Goal: Task Accomplishment & Management: Use online tool/utility

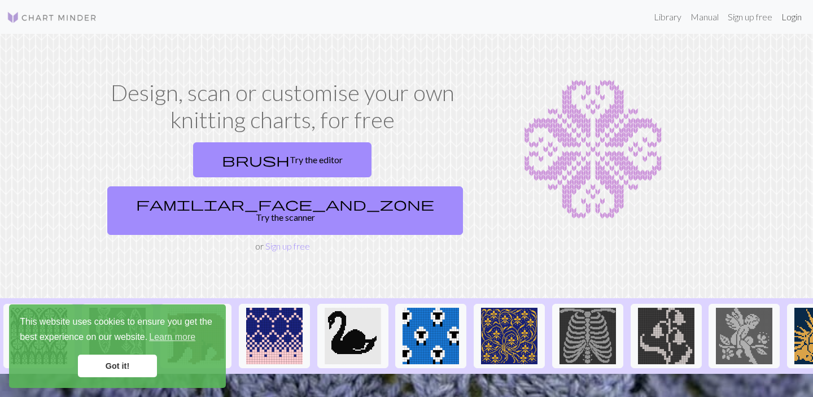
click at [798, 19] on link "Login" at bounding box center [791, 17] width 29 height 23
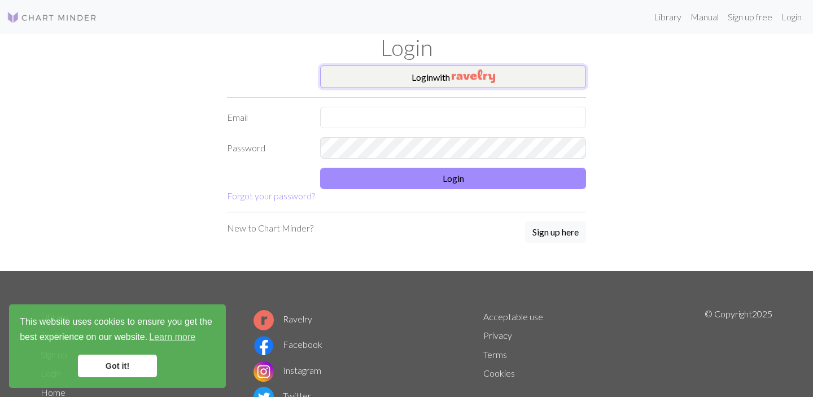
click at [459, 77] on img "button" at bounding box center [473, 76] width 43 height 14
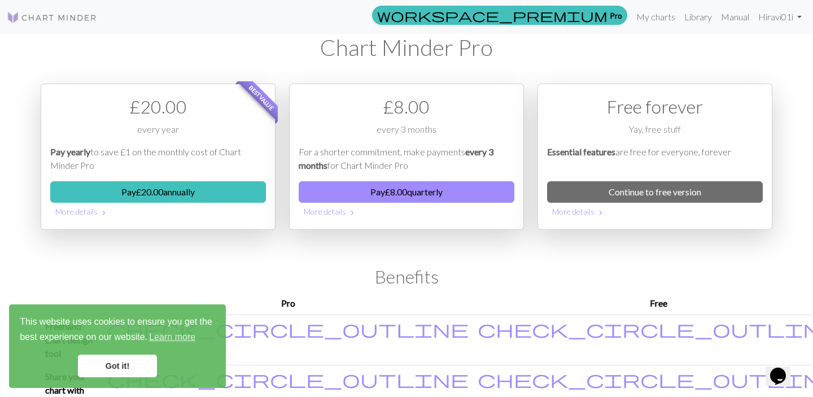
click at [127, 374] on link "Got it!" at bounding box center [117, 366] width 79 height 23
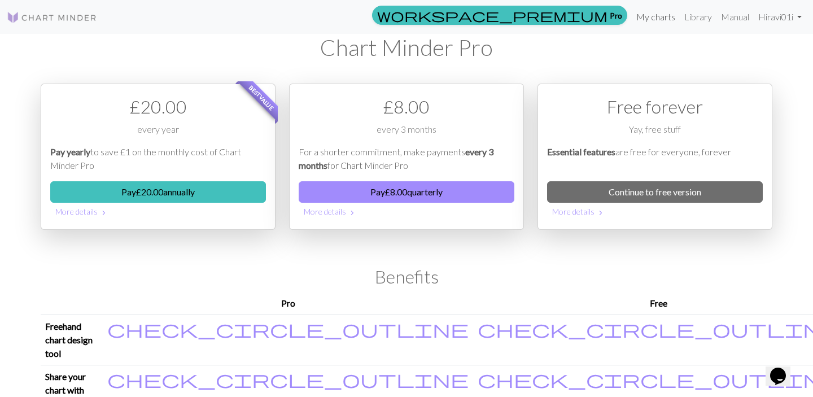
click at [649, 14] on link "My charts" at bounding box center [656, 17] width 48 height 23
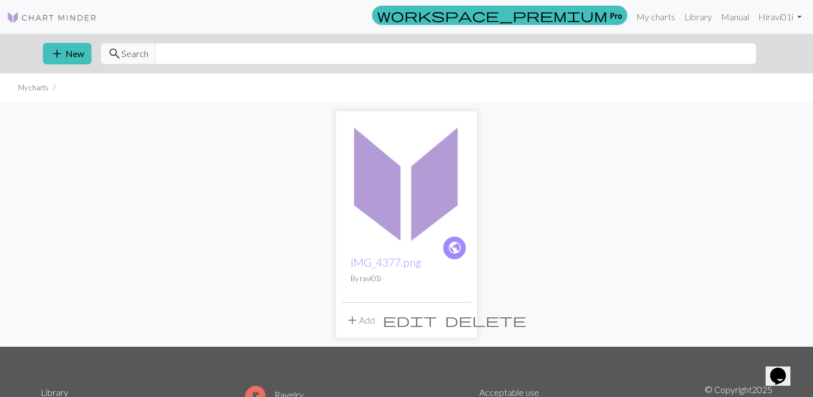
click at [437, 321] on span "edit" at bounding box center [410, 320] width 54 height 16
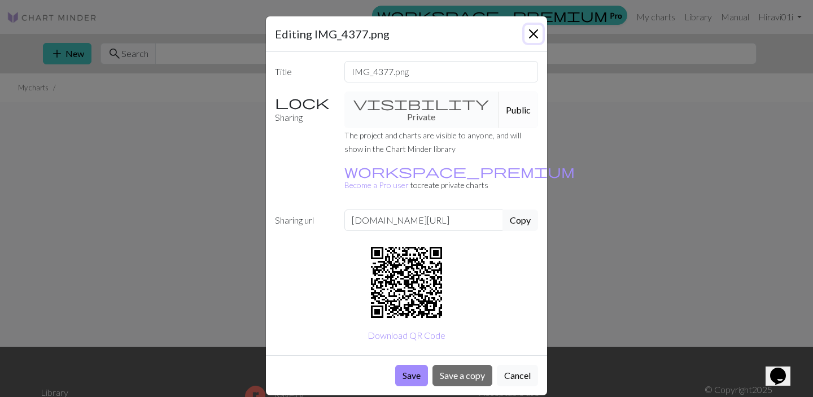
click at [539, 30] on button "Close" at bounding box center [534, 34] width 18 height 18
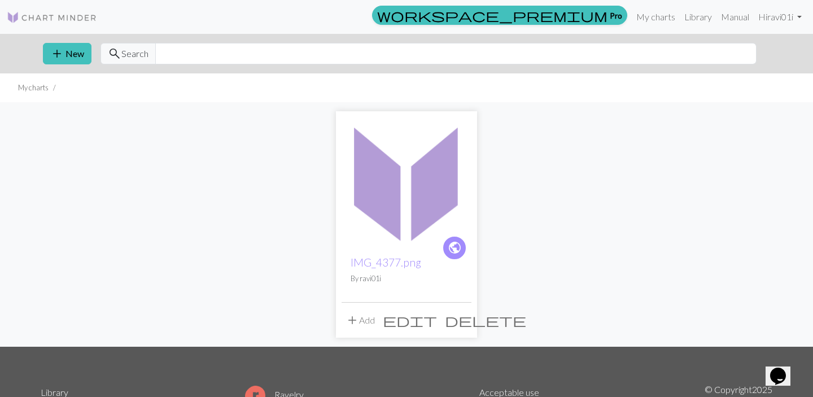
click at [416, 226] on img at bounding box center [407, 182] width 130 height 130
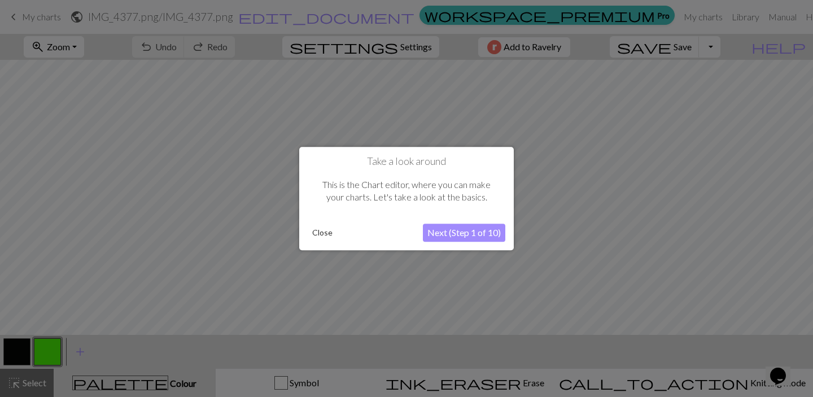
click at [319, 240] on button "Close" at bounding box center [322, 232] width 29 height 17
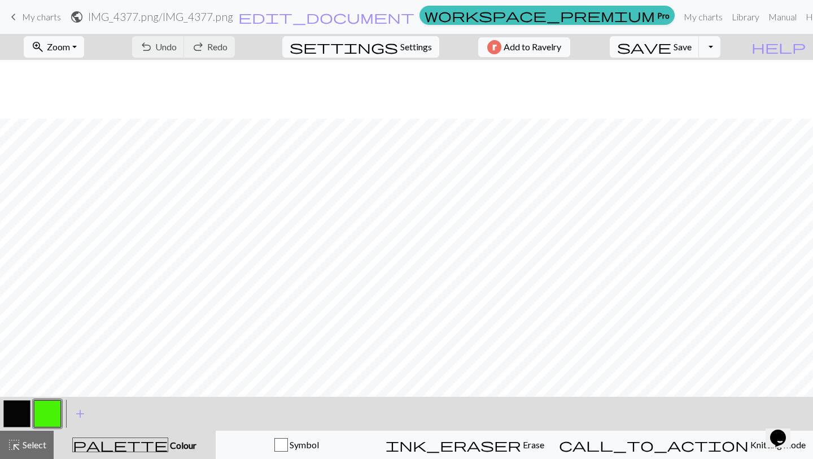
scroll to position [548, 2]
click at [20, 396] on button "button" at bounding box center [16, 413] width 27 height 27
click at [18, 396] on button "button" at bounding box center [16, 413] width 27 height 27
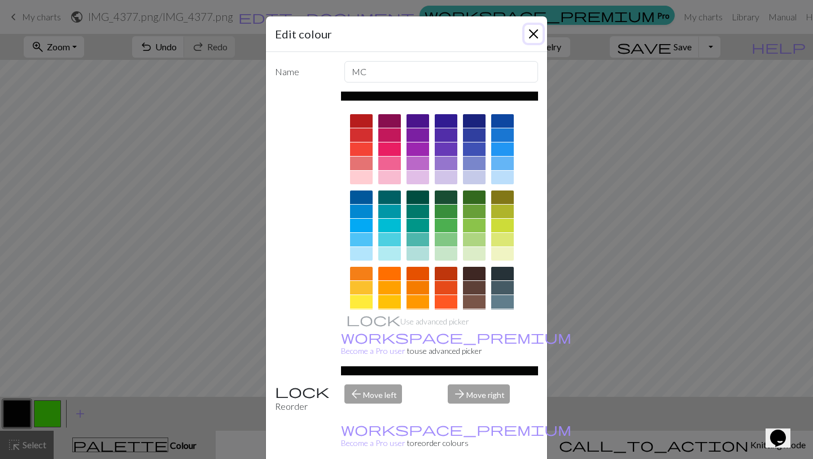
click at [534, 35] on button "Close" at bounding box center [534, 34] width 18 height 18
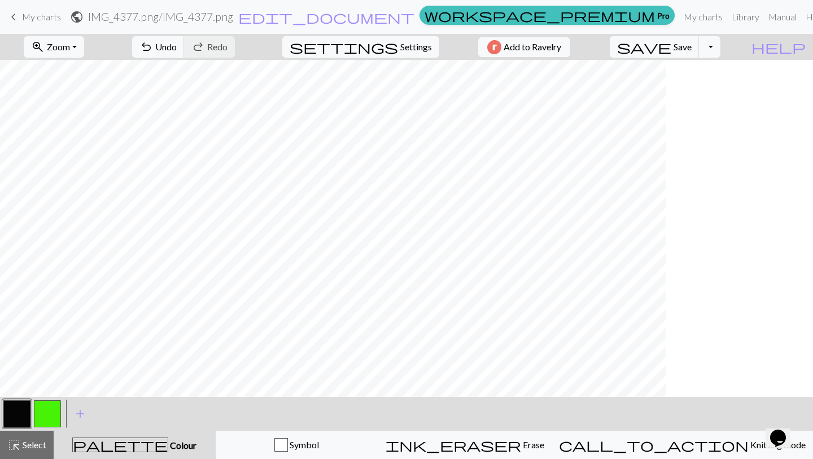
scroll to position [343, 0]
click at [70, 47] on span "Zoom" at bounding box center [58, 46] width 23 height 11
click at [67, 136] on button "50%" at bounding box center [68, 136] width 89 height 18
click at [70, 48] on span "Zoom" at bounding box center [58, 46] width 23 height 11
click at [74, 78] on button "Fit all" at bounding box center [68, 72] width 89 height 18
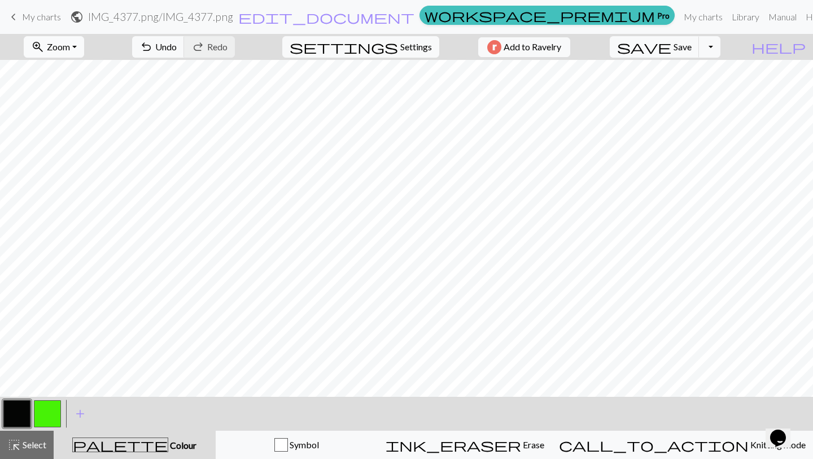
click at [84, 50] on button "zoom_in Zoom Zoom" at bounding box center [54, 46] width 60 height 21
click at [73, 109] on button "Fit height" at bounding box center [68, 108] width 89 height 18
click at [692, 49] on span "Save" at bounding box center [683, 46] width 18 height 11
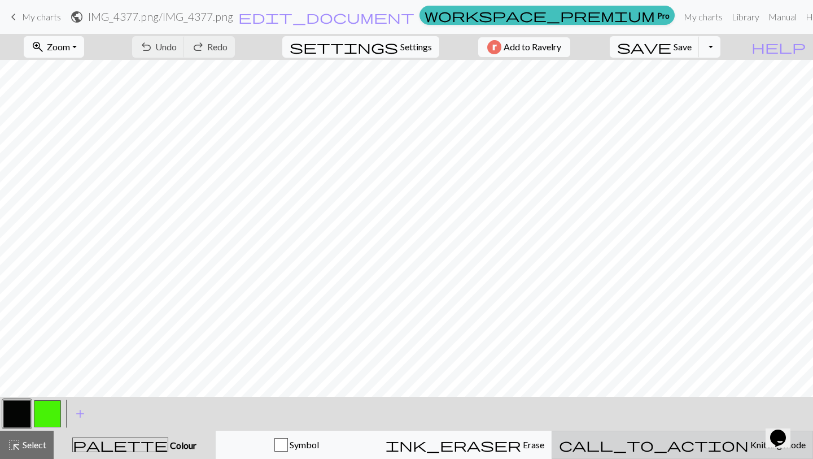
click at [749, 396] on span "Knitting mode" at bounding box center [777, 444] width 57 height 11
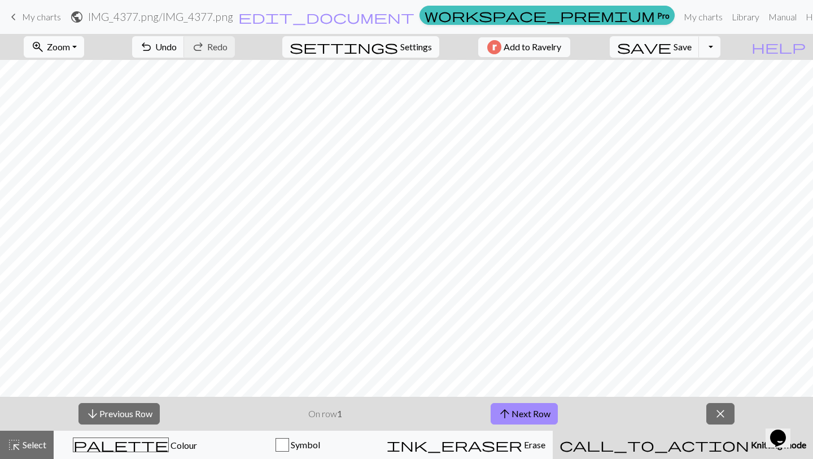
click at [84, 46] on button "zoom_in Zoom Zoom" at bounding box center [54, 46] width 60 height 21
click at [82, 93] on button "Fit width" at bounding box center [68, 90] width 89 height 18
click at [84, 49] on button "zoom_in Zoom Zoom" at bounding box center [54, 46] width 60 height 21
click at [66, 156] on button "100%" at bounding box center [68, 154] width 89 height 18
